Goal: Information Seeking & Learning: Understand process/instructions

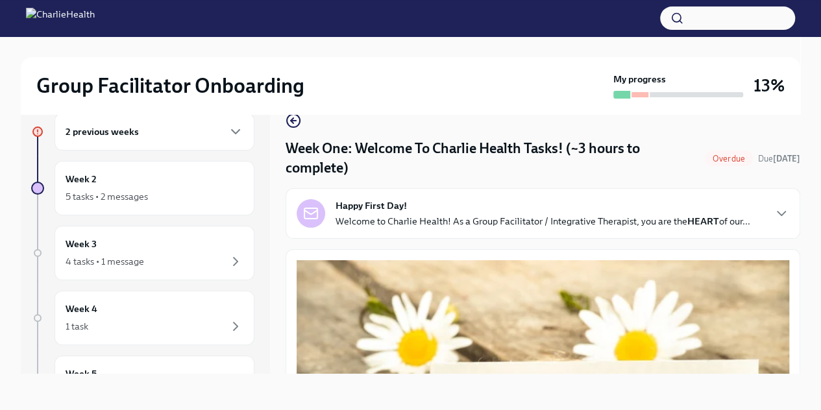
scroll to position [1687, 0]
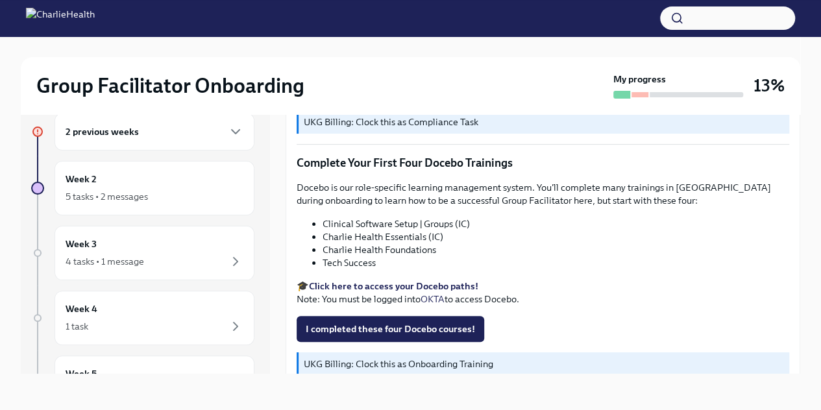
click at [371, 280] on strong "Click here to access your Docebo paths!" at bounding box center [393, 286] width 169 height 12
click at [143, 255] on div "4 tasks • 1 message" at bounding box center [105, 261] width 79 height 13
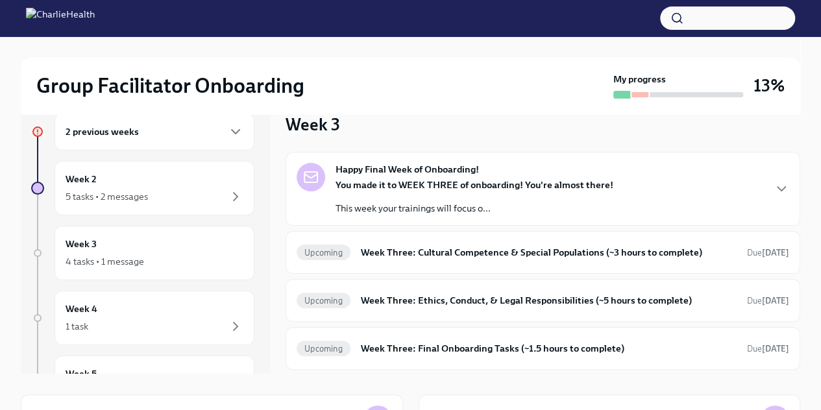
click at [475, 248] on h6 "Week Three: Cultural Competence & Special Populations (~3 hours to complete)" at bounding box center [549, 252] width 376 height 14
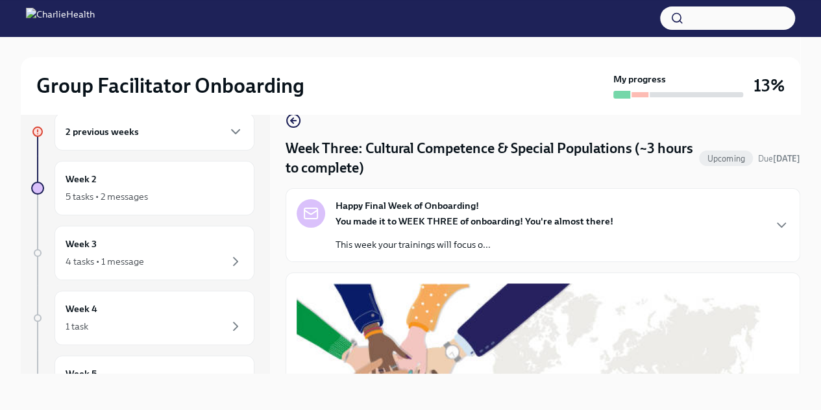
click at [132, 190] on div "5 tasks • 2 messages" at bounding box center [107, 196] width 82 height 13
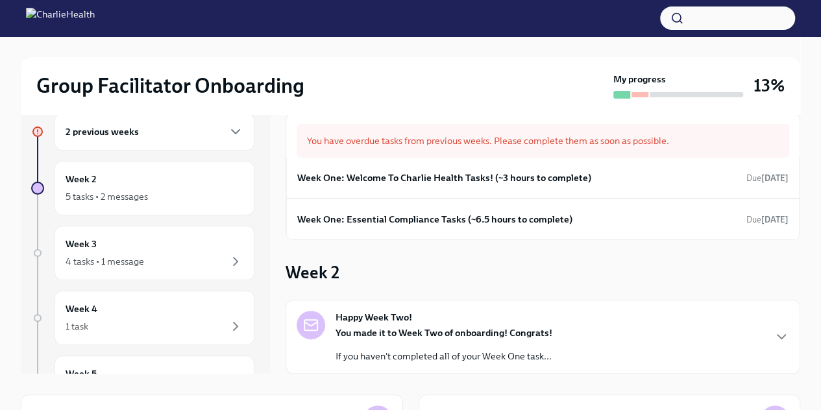
click at [450, 177] on h6 "Week One: Welcome To Charlie Health Tasks! (~3 hours to complete)" at bounding box center [444, 178] width 294 height 14
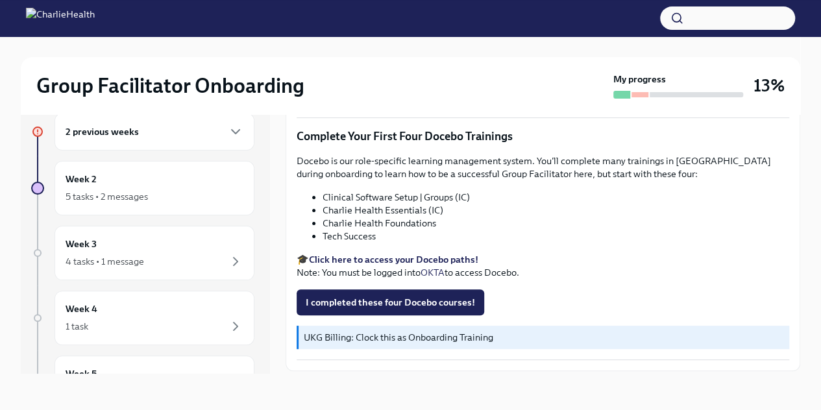
scroll to position [1732, 0]
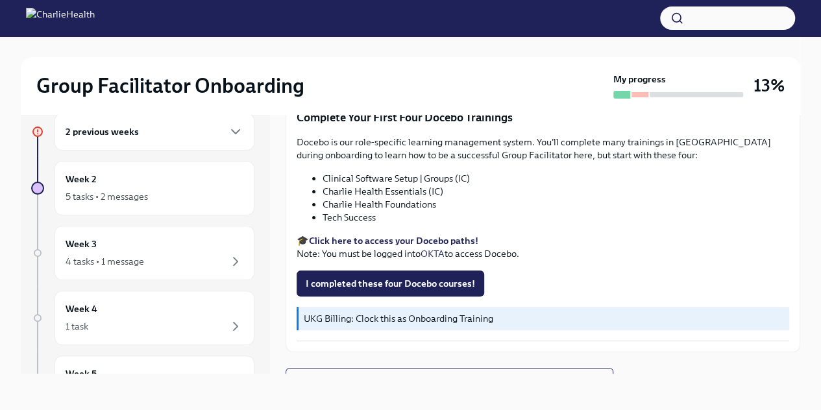
click at [489, 375] on span "Next task : Week One: Essential Compliance Tasks (~6.5 hours to complete)" at bounding box center [450, 381] width 306 height 13
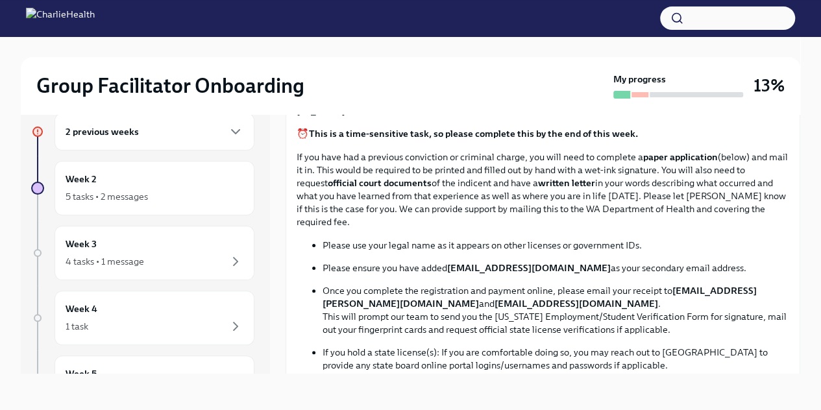
scroll to position [632, 0]
